Goal: Information Seeking & Learning: Learn about a topic

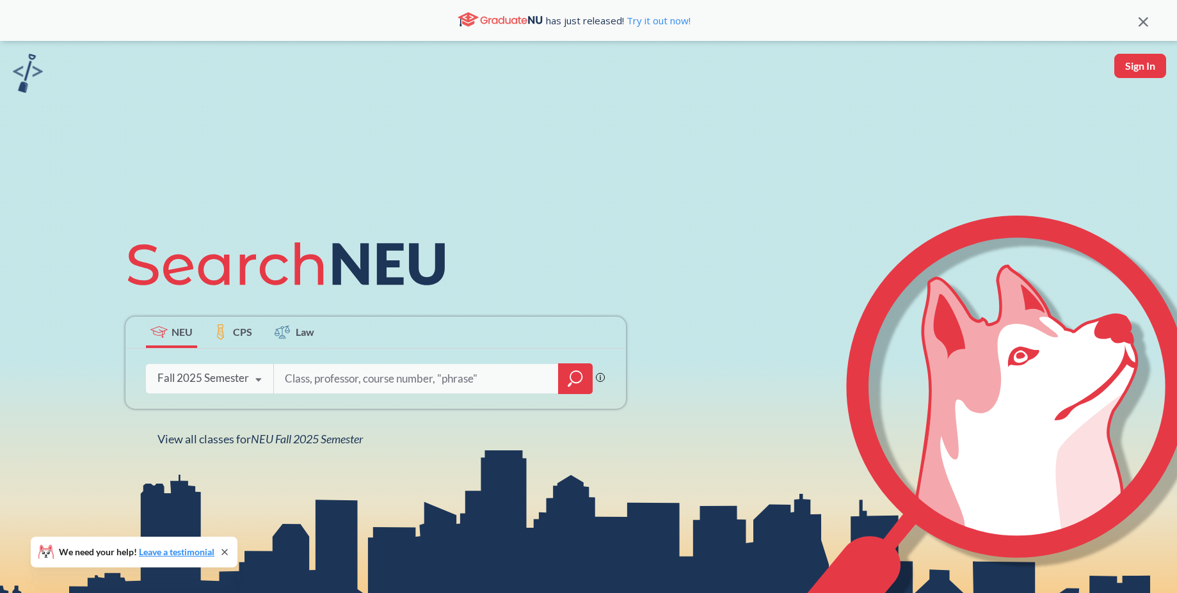
click at [252, 381] on icon at bounding box center [258, 380] width 24 height 36
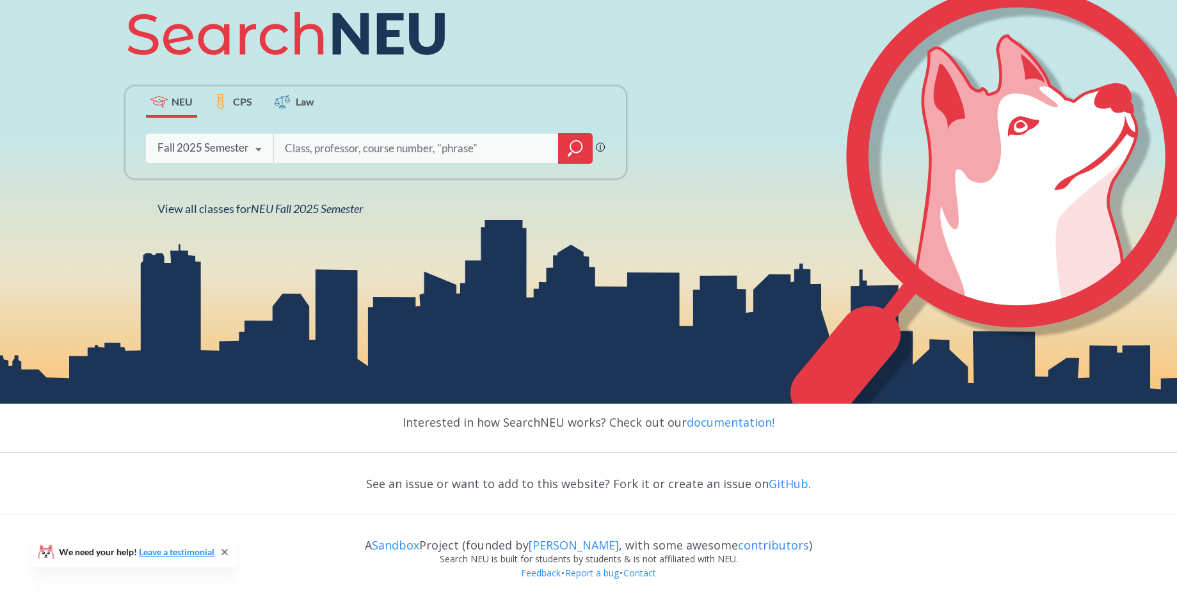
click at [513, 260] on div "NEU CPS Law Phrase search guarantees the exact search appears in the results. E…" at bounding box center [588, 107] width 1177 height 593
click at [438, 147] on input "search" at bounding box center [416, 148] width 266 height 27
click at [233, 142] on div "Fall 2025 Semester" at bounding box center [203, 148] width 92 height 14
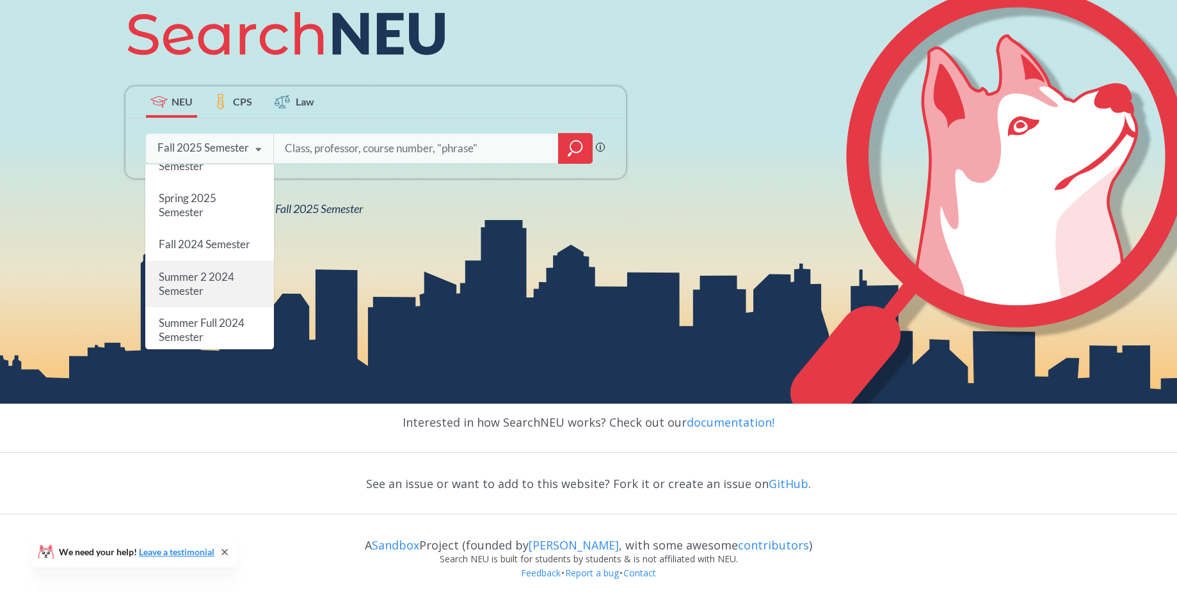
scroll to position [77, 0]
click at [230, 296] on div "Spring 2025 Semester" at bounding box center [209, 282] width 129 height 46
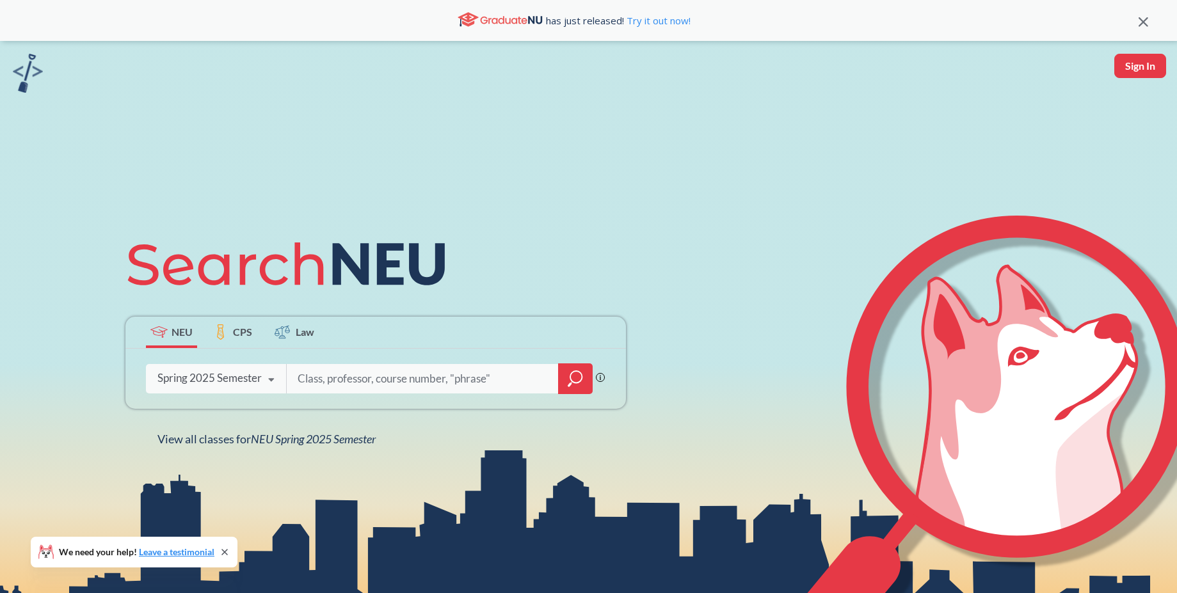
click at [368, 383] on input "search" at bounding box center [422, 378] width 253 height 27
type input "e"
click at [682, 20] on link "Try it out now!" at bounding box center [657, 20] width 67 height 13
click at [394, 384] on input "search" at bounding box center [422, 378] width 253 height 27
click at [506, 371] on input "ece" at bounding box center [422, 378] width 253 height 27
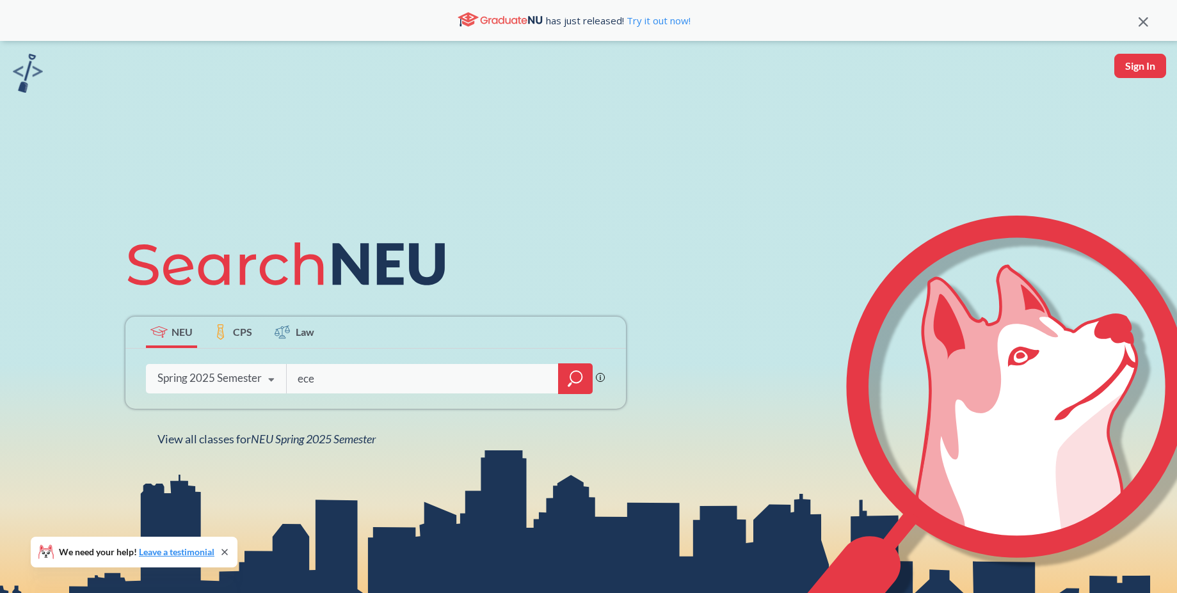
click at [506, 371] on input "ece" at bounding box center [422, 378] width 253 height 27
type input "ece"
type input "me 5250"
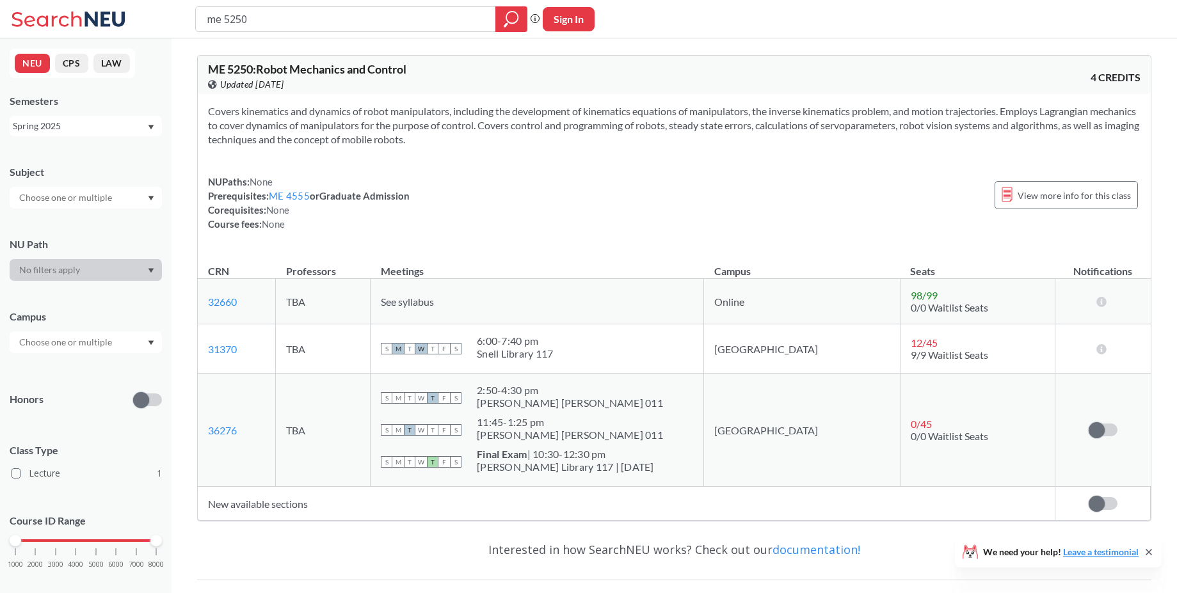
click at [527, 141] on section "Covers kinematics and dynamics of robot manipulators, including the development…" at bounding box center [674, 125] width 932 height 42
click at [523, 123] on section "Covers kinematics and dynamics of robot manipulators, including the development…" at bounding box center [674, 125] width 932 height 42
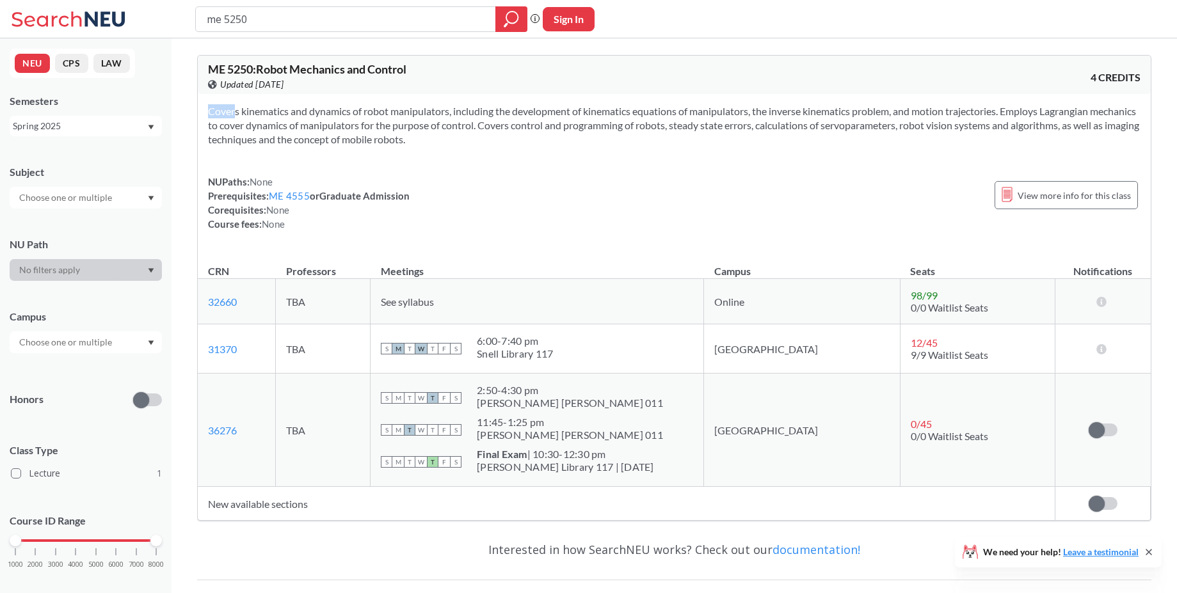
click at [544, 157] on div "Covers kinematics and dynamics of robot manipulators, including the development…" at bounding box center [674, 172] width 953 height 157
drag, startPoint x: 552, startPoint y: 143, endPoint x: 583, endPoint y: 100, distance: 53.1
click at [583, 100] on div "Covers kinematics and dynamics of robot manipulators, including the development…" at bounding box center [674, 172] width 953 height 157
click at [600, 224] on div "NUPaths: None Prerequisites: ME 4555 or Graduate Admission Corequisites: None C…" at bounding box center [674, 203] width 932 height 56
click at [598, 466] on div "[PERSON_NAME] Library 117 | [DATE]" at bounding box center [565, 467] width 177 height 13
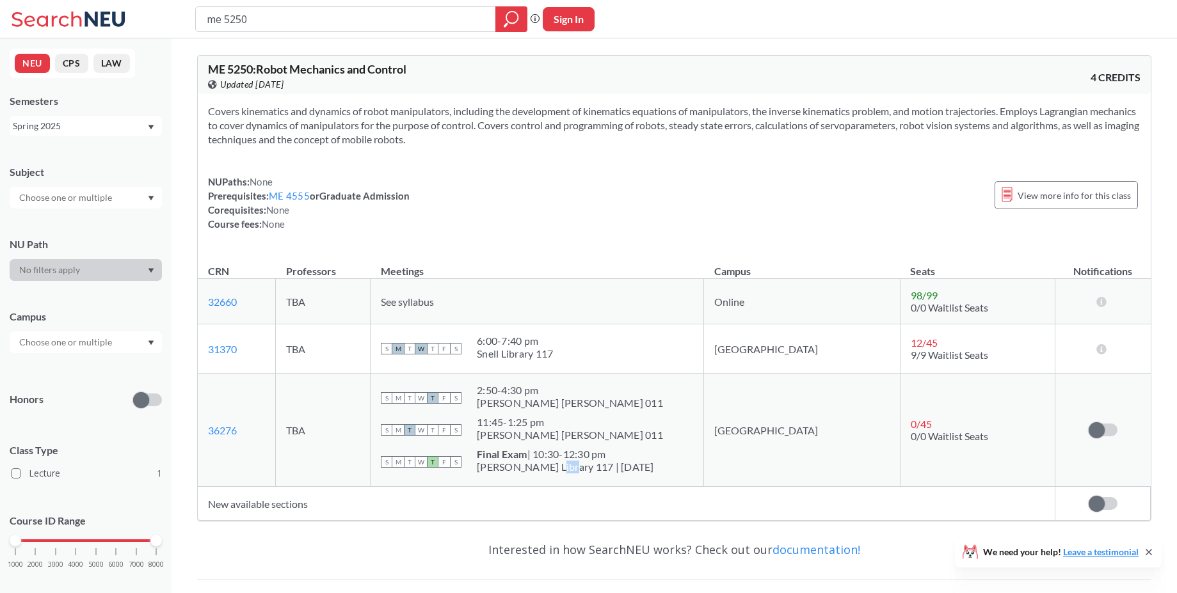
click at [598, 466] on div "[PERSON_NAME] Library 117 | [DATE]" at bounding box center [565, 467] width 177 height 13
click at [54, 113] on div "Semesters Spring 2025" at bounding box center [86, 115] width 152 height 42
click at [58, 126] on div "Spring 2025" at bounding box center [80, 126] width 134 height 14
click at [90, 152] on div "Fall 2025" at bounding box center [89, 154] width 145 height 14
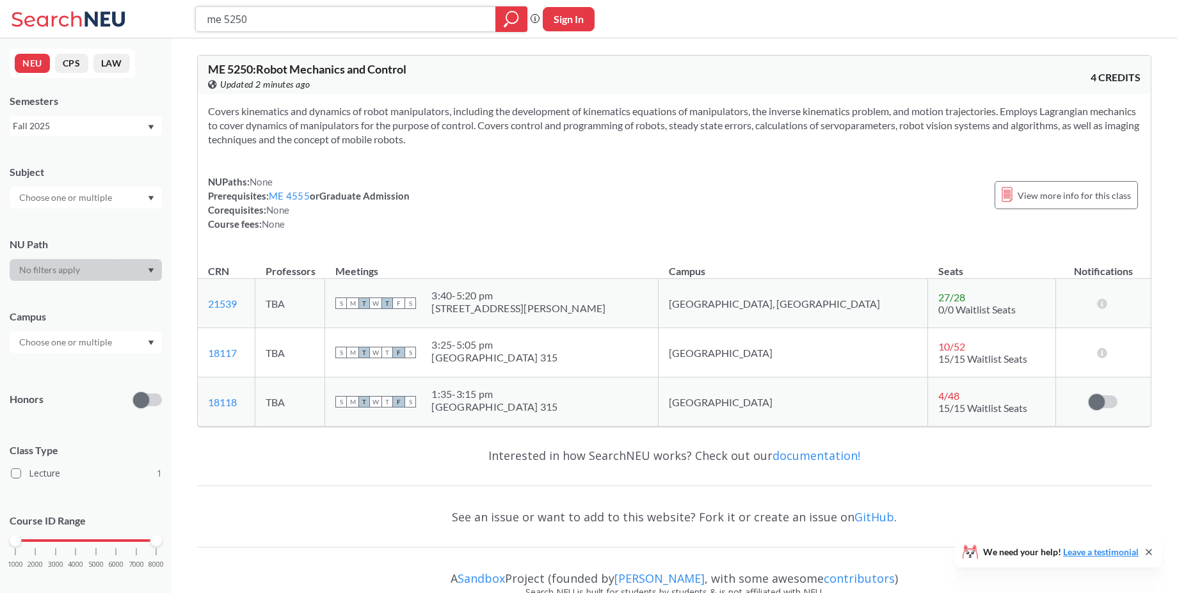
click at [320, 26] on input "me 5250" at bounding box center [345, 19] width 281 height 22
type input "eece 5554"
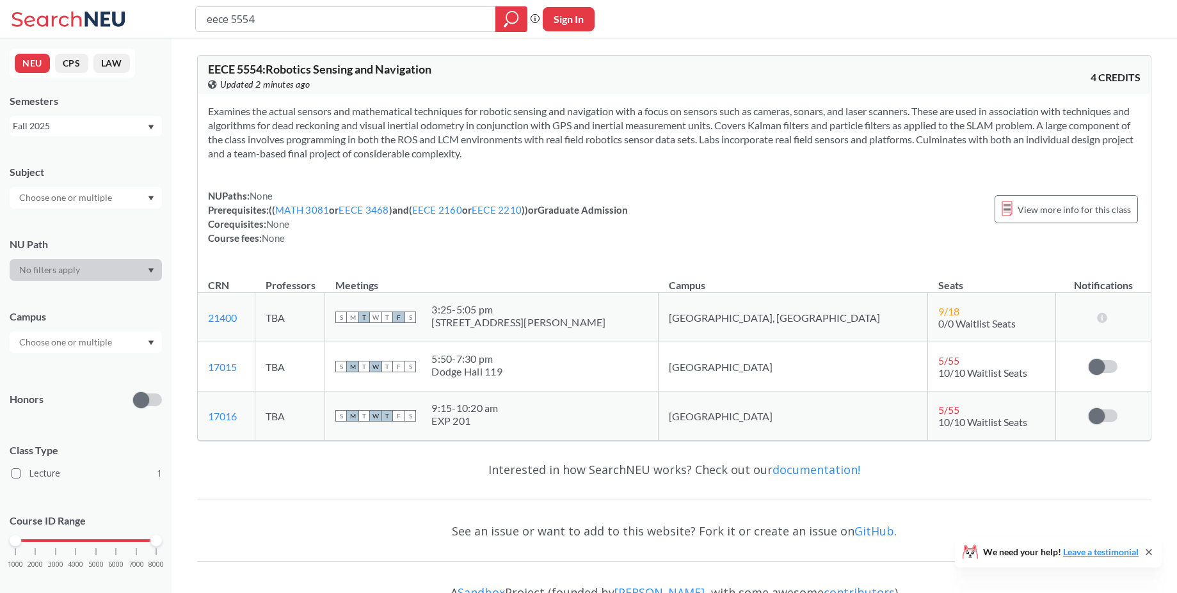
click at [659, 278] on th "Meetings" at bounding box center [491, 280] width 333 height 28
click at [659, 266] on th "Meetings" at bounding box center [491, 280] width 333 height 28
click at [502, 355] on div "5:50 - 7:30 pm" at bounding box center [466, 359] width 71 height 13
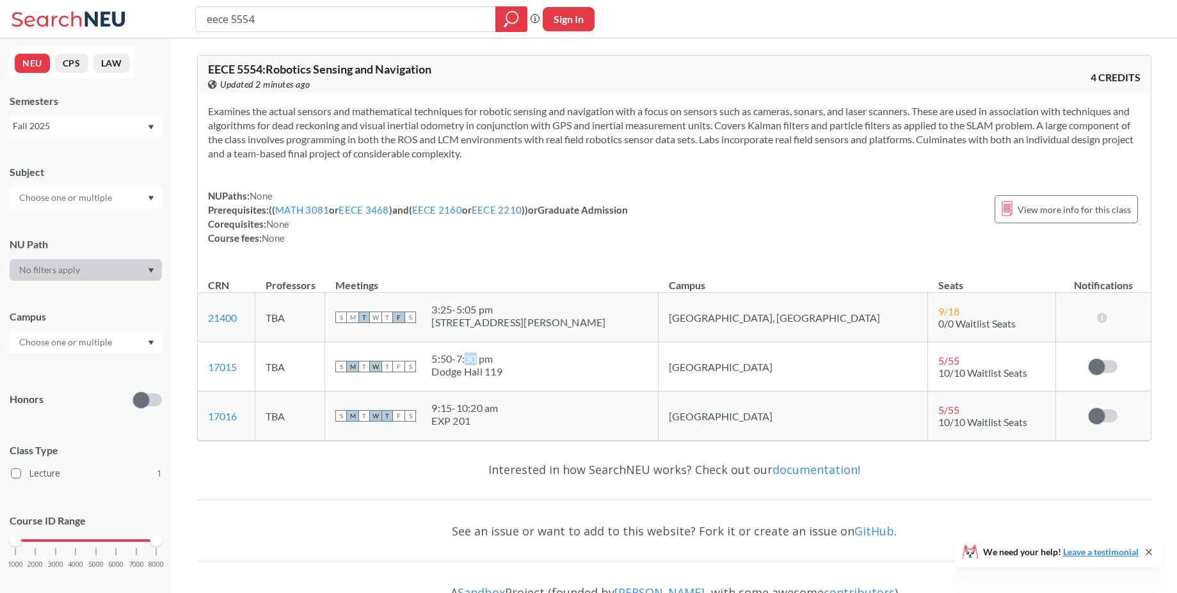
click at [502, 355] on div "5:50 - 7:30 pm" at bounding box center [466, 359] width 71 height 13
click at [539, 387] on td "S M T W T F S 5:50 - 7:30 pm Dodge Hall 119" at bounding box center [491, 366] width 333 height 49
click at [502, 379] on div "5:50 - 7:30 pm [GEOGRAPHIC_DATA] 119" at bounding box center [466, 367] width 71 height 28
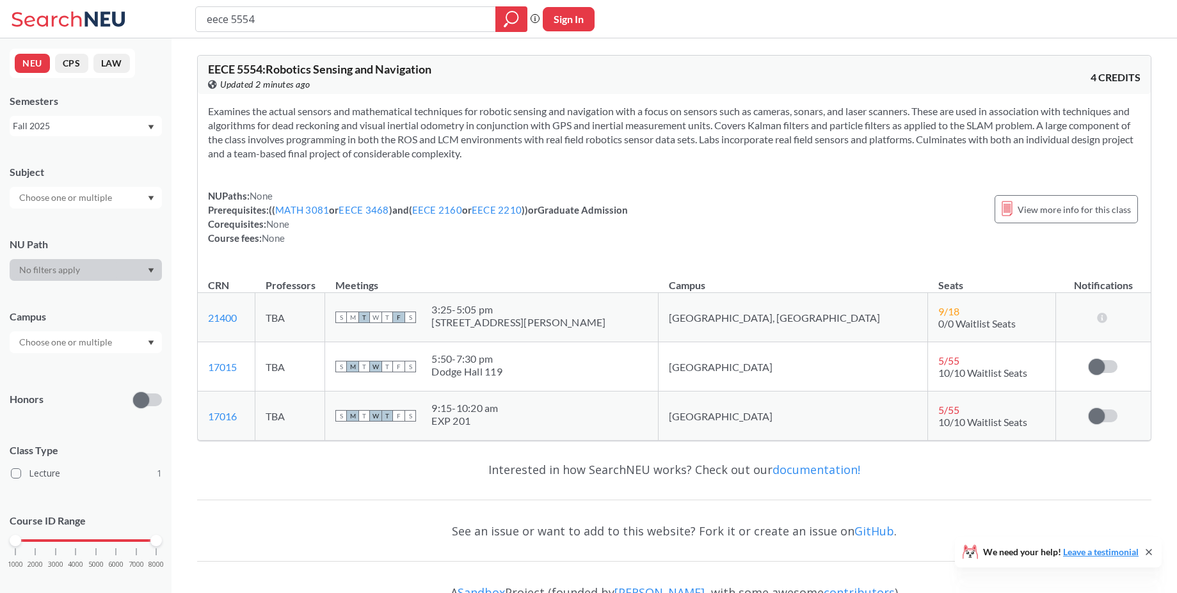
click at [502, 371] on div "Dodge Hall 119" at bounding box center [466, 371] width 71 height 13
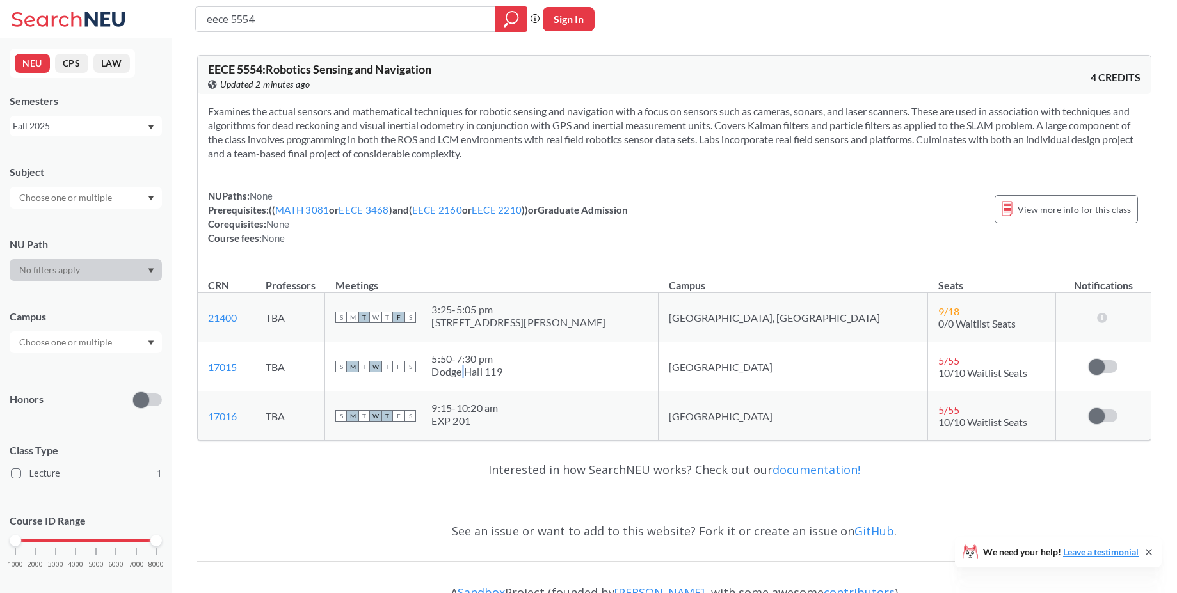
click at [502, 371] on div "Dodge Hall 119" at bounding box center [466, 371] width 71 height 13
click at [388, 449] on div "EECE 5554 : Robotics Sensing and Navigation View this course on Banner. Updated…" at bounding box center [674, 248] width 954 height 406
drag, startPoint x: 536, startPoint y: 423, endPoint x: 497, endPoint y: 404, distance: 43.8
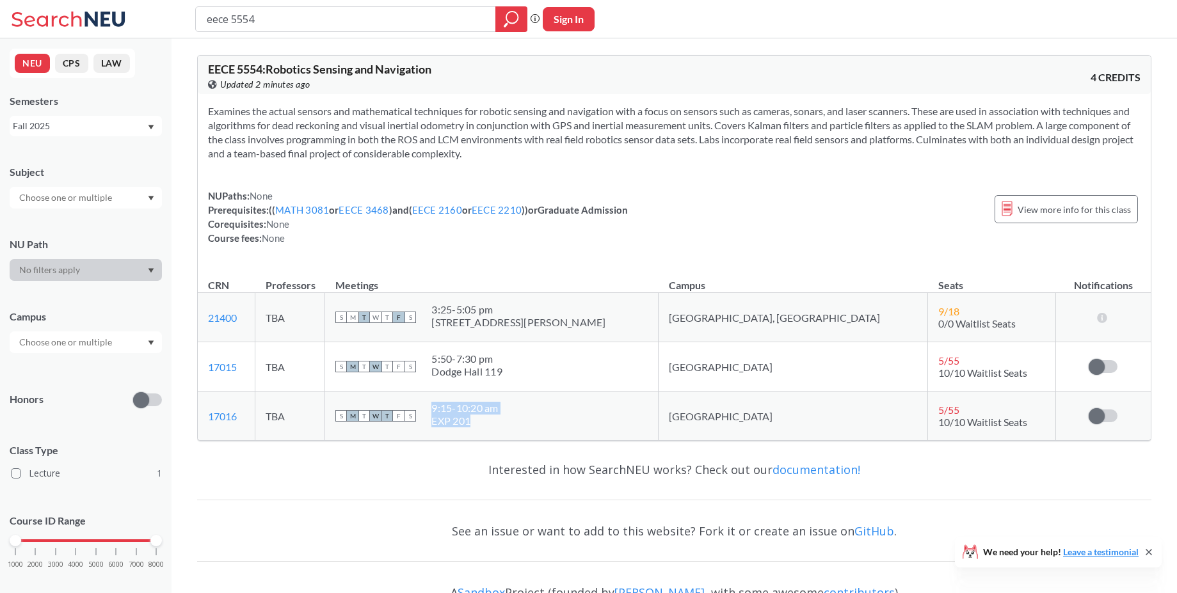
click at [497, 404] on div "S M T W T F S 9:15 - 10:20 am EXP 201" at bounding box center [491, 416] width 312 height 28
click at [404, 366] on span "F" at bounding box center [399, 367] width 12 height 12
click at [60, 124] on div "Fall 2025" at bounding box center [80, 126] width 134 height 14
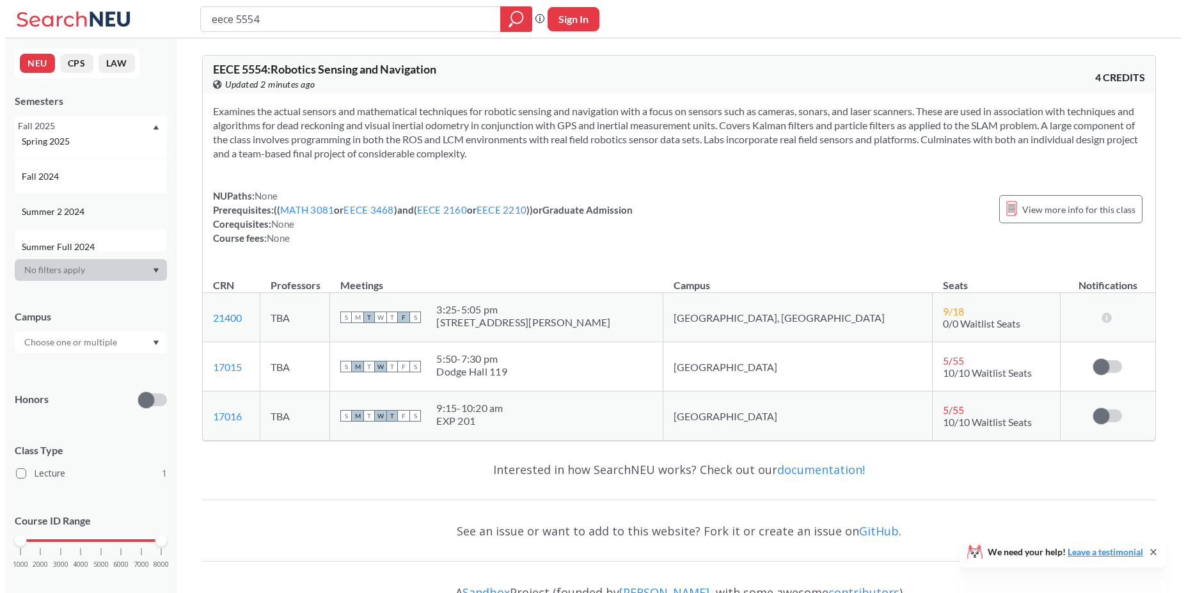
scroll to position [230, 0]
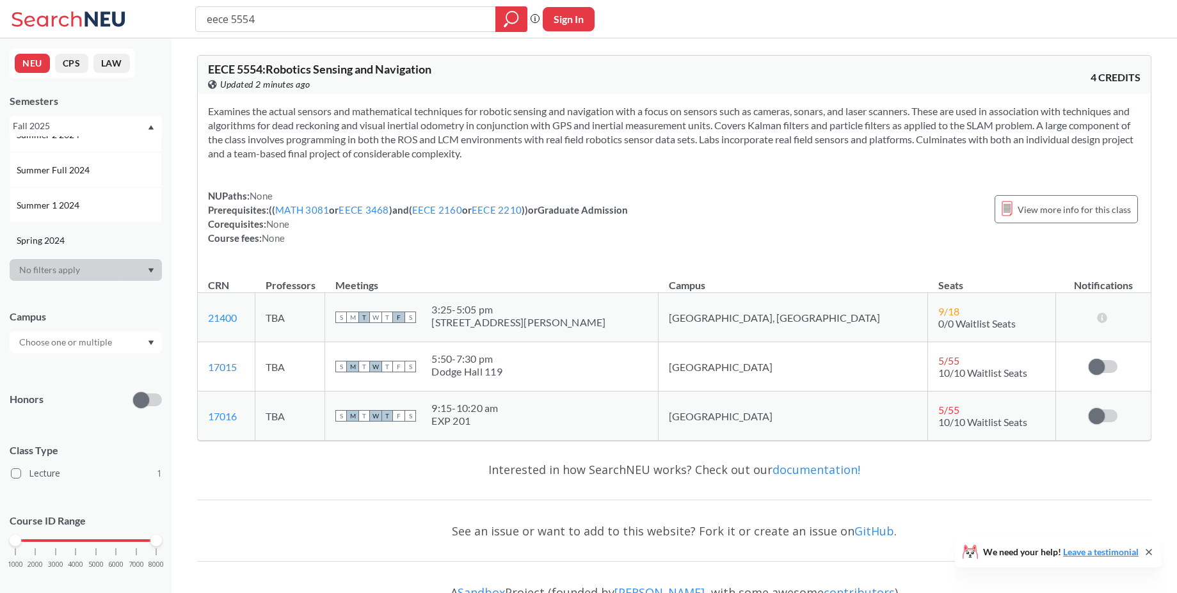
click at [86, 237] on div "Spring 2024" at bounding box center [89, 241] width 145 height 14
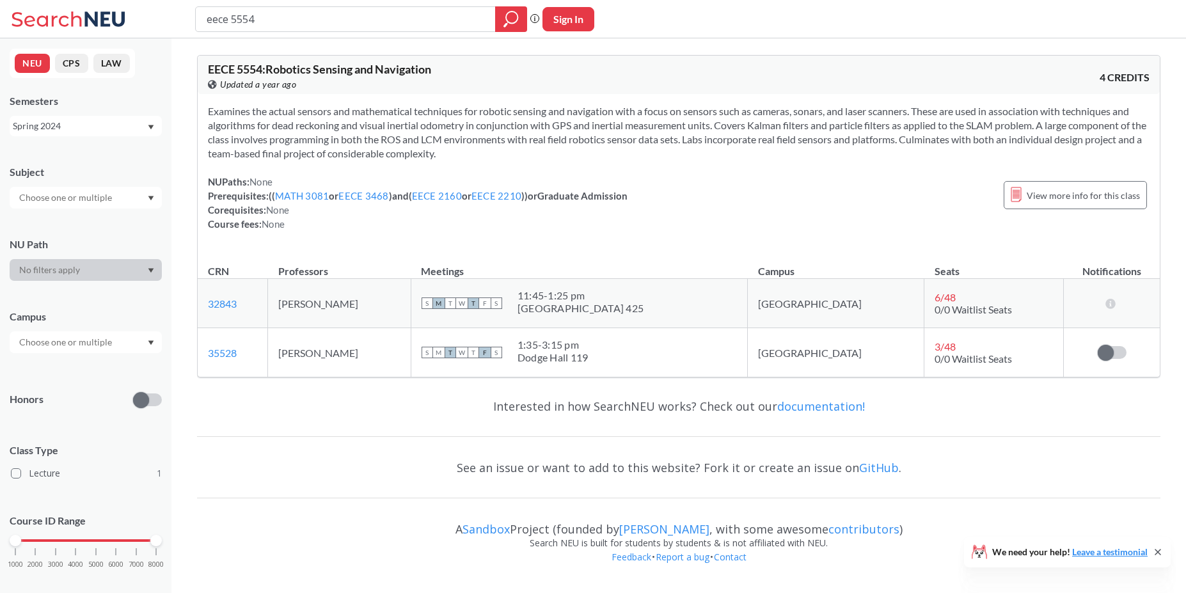
click at [79, 134] on div "Spring 2024" at bounding box center [86, 126] width 152 height 20
click at [91, 214] on div "Spring 2025" at bounding box center [89, 218] width 145 height 14
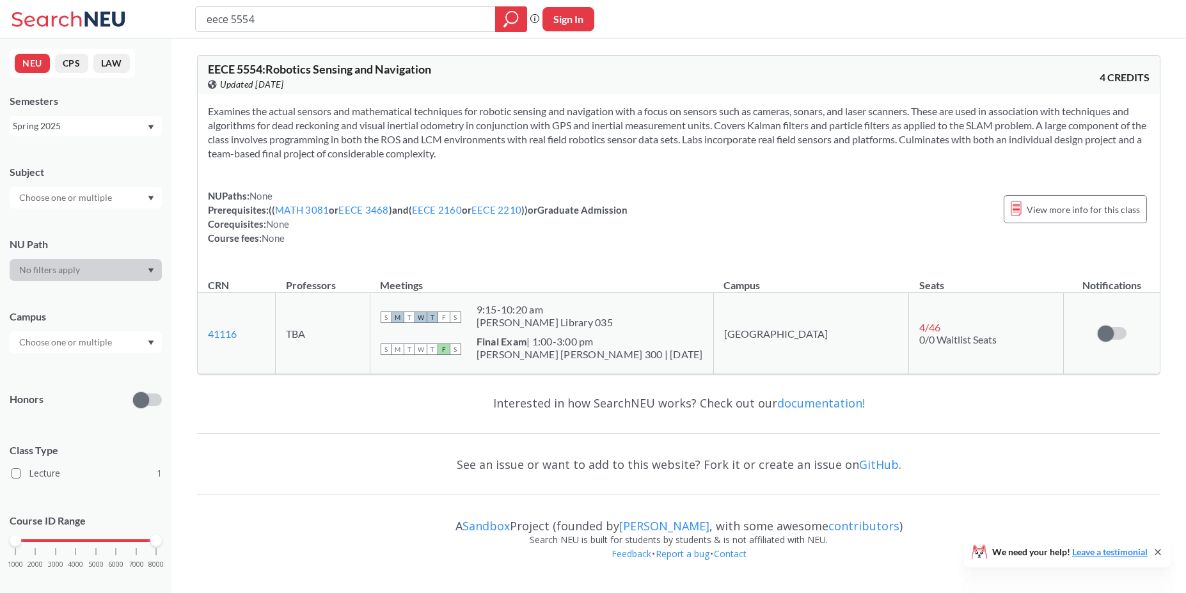
drag, startPoint x: 657, startPoint y: 359, endPoint x: 541, endPoint y: 335, distance: 117.7
click at [541, 335] on td "S M T W T F S 9:15 - 10:20 am [PERSON_NAME] Library 035 S M T W T F S Final Exa…" at bounding box center [542, 333] width 344 height 81
click at [559, 333] on td "S M T W T F S 9:15 - 10:20 am [PERSON_NAME] Library 035 S M T W T F S Final Exa…" at bounding box center [542, 333] width 344 height 81
click at [563, 317] on div "[PERSON_NAME] Library 035" at bounding box center [545, 322] width 136 height 13
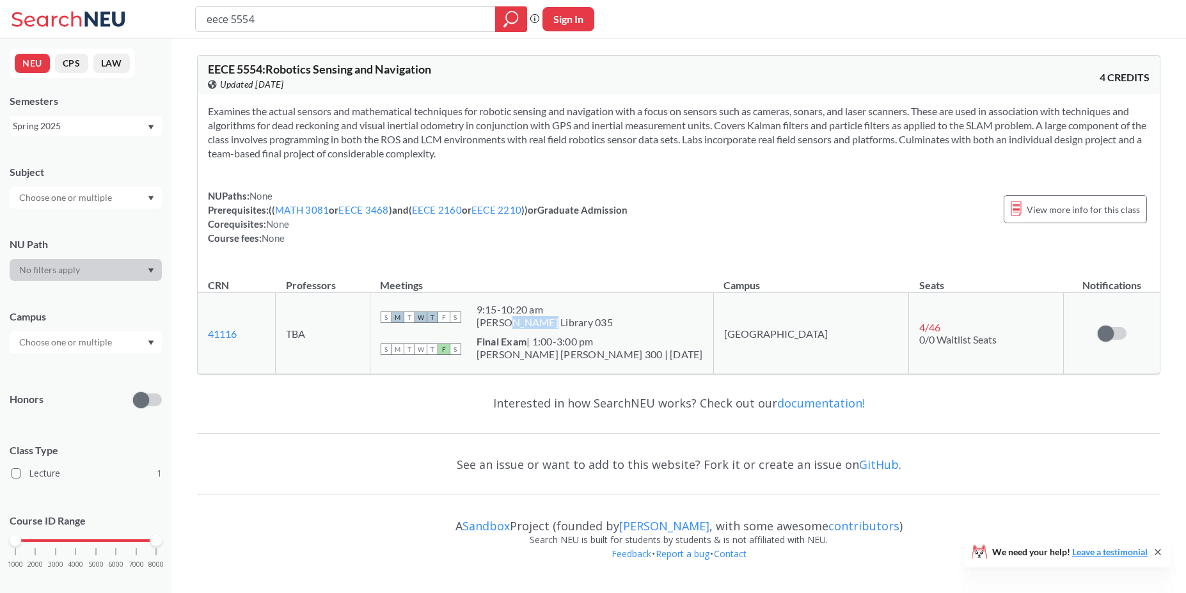
click at [563, 317] on div "[PERSON_NAME] Library 035" at bounding box center [545, 322] width 136 height 13
click at [635, 132] on section "Examines the actual sensors and mathematical techniques for robotic sensing and…" at bounding box center [679, 132] width 942 height 56
click at [646, 159] on section "Examines the actual sensors and mathematical techniques for robotic sensing and…" at bounding box center [679, 132] width 942 height 56
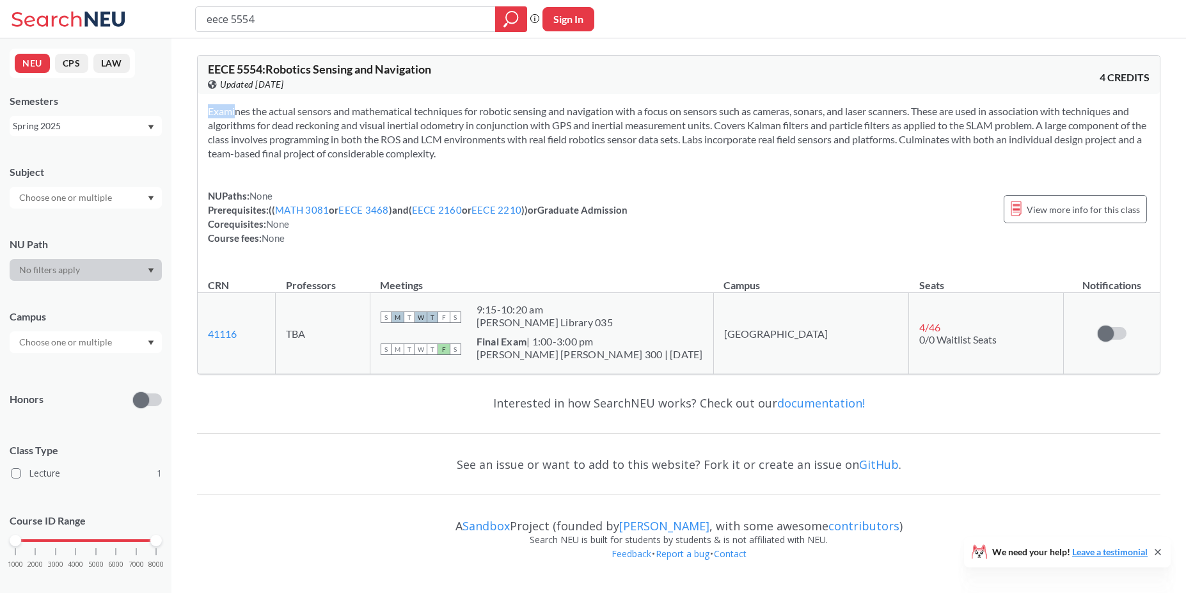
drag, startPoint x: 610, startPoint y: 141, endPoint x: 467, endPoint y: 99, distance: 149.6
click at [467, 99] on div "Examines the actual sensors and mathematical techniques for robotic sensing and…" at bounding box center [679, 180] width 962 height 172
drag, startPoint x: 465, startPoint y: 149, endPoint x: 210, endPoint y: 113, distance: 257.3
click at [210, 113] on section "Examines the actual sensors and mathematical techniques for robotic sensing and…" at bounding box center [679, 132] width 942 height 56
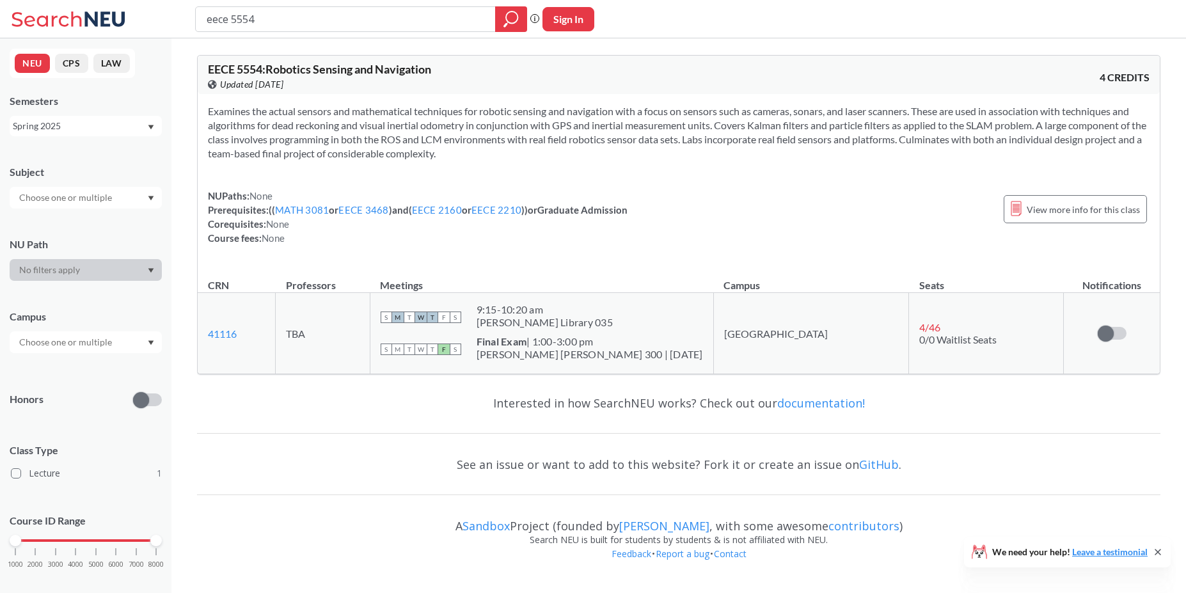
click at [243, 124] on section "Examines the actual sensors and mathematical techniques for robotic sensing and…" at bounding box center [679, 132] width 942 height 56
click at [290, 29] on input "eece 5554" at bounding box center [345, 19] width 281 height 22
click at [419, 451] on div "See an issue or want to add to this website? Fork it or create an issue on GitH…" at bounding box center [679, 464] width 964 height 37
click at [283, 138] on section "Examines the actual sensors and mathematical techniques for robotic sensing and…" at bounding box center [679, 132] width 942 height 56
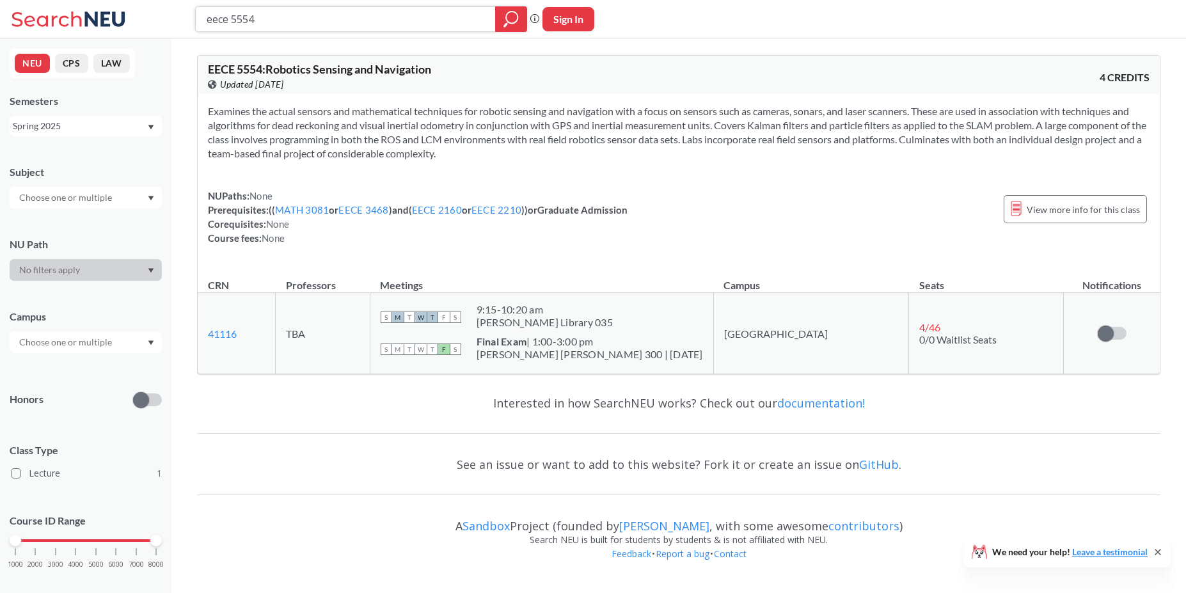
click at [312, 27] on input "eece 5554" at bounding box center [345, 19] width 281 height 22
type input "eece 5552"
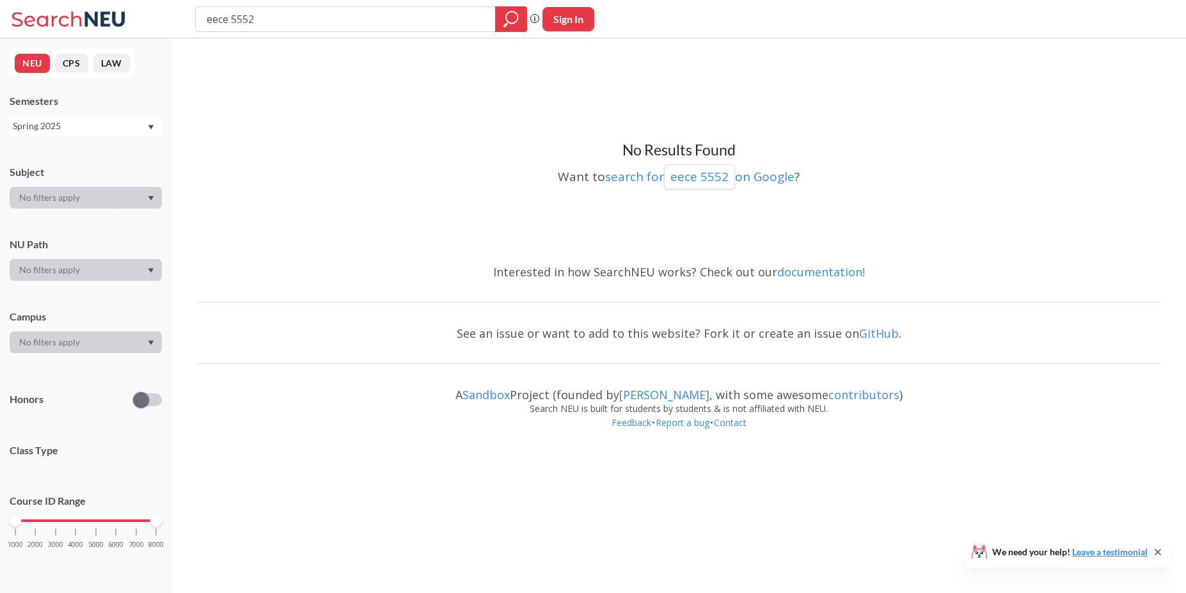
click at [113, 116] on div "Spring 2025" at bounding box center [86, 126] width 152 height 20
click at [90, 157] on div "Fall 2025" at bounding box center [89, 154] width 145 height 14
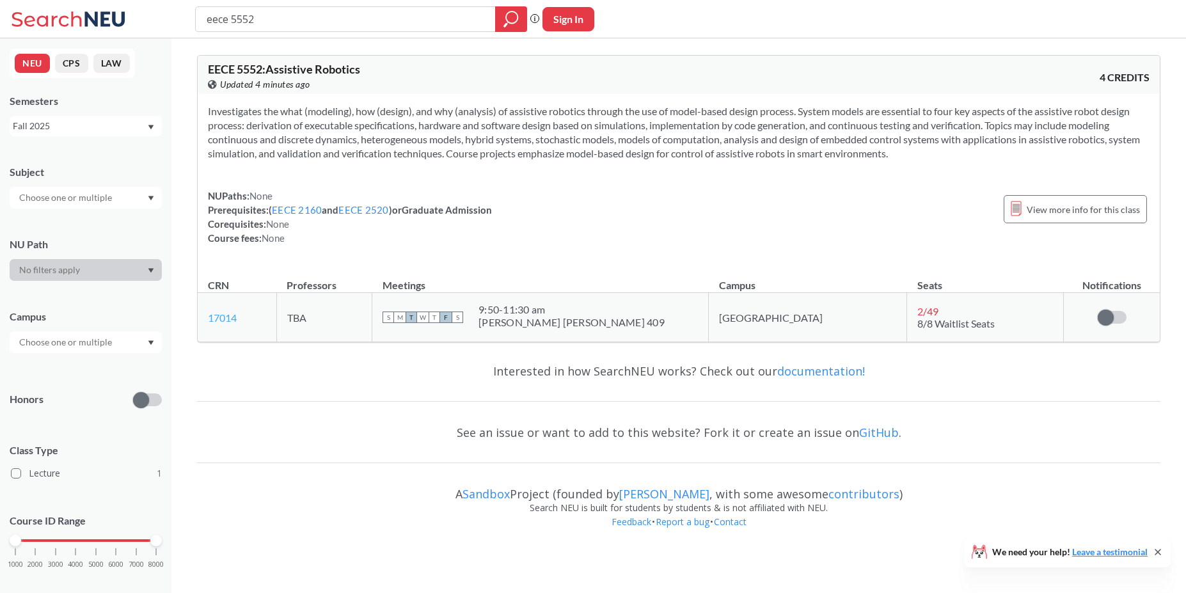
click at [223, 315] on link "17014" at bounding box center [222, 318] width 29 height 12
